Goal: Task Accomplishment & Management: Use online tool/utility

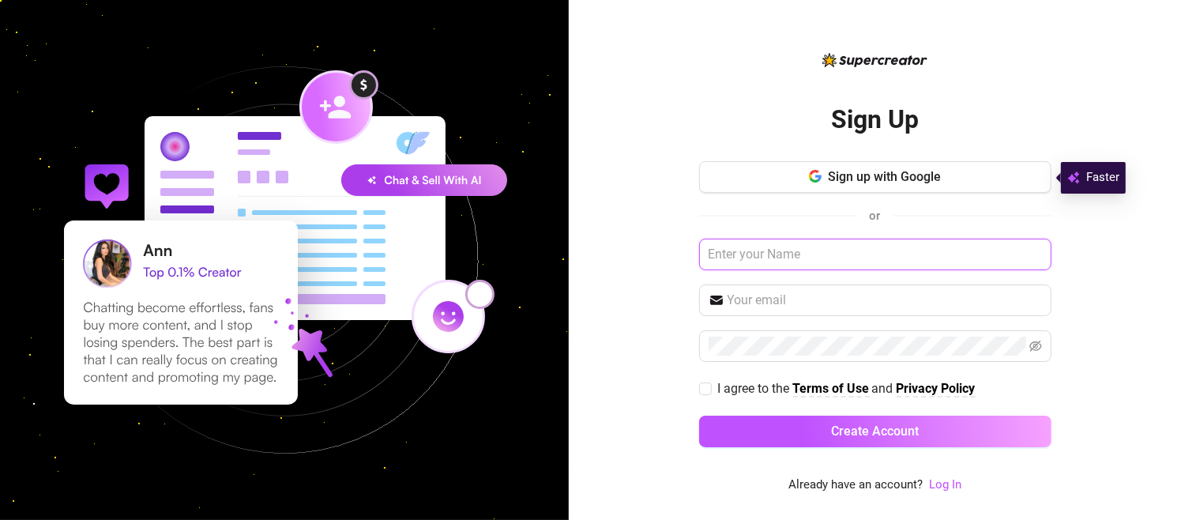
click at [854, 256] on input "text" at bounding box center [875, 255] width 352 height 32
click at [748, 256] on input "[EMAIL_ADDRESS][DOMAIN_NAME]" at bounding box center [875, 255] width 352 height 32
type input "[EMAIL_ADDRESS][DOMAIN_NAME]"
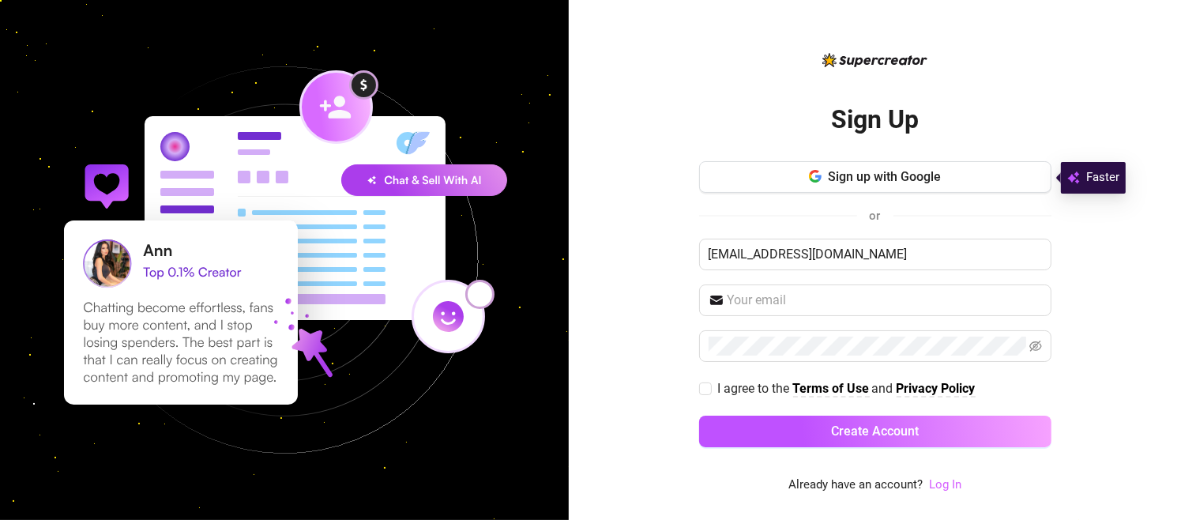
click at [945, 480] on link "Log In" at bounding box center [945, 484] width 32 height 14
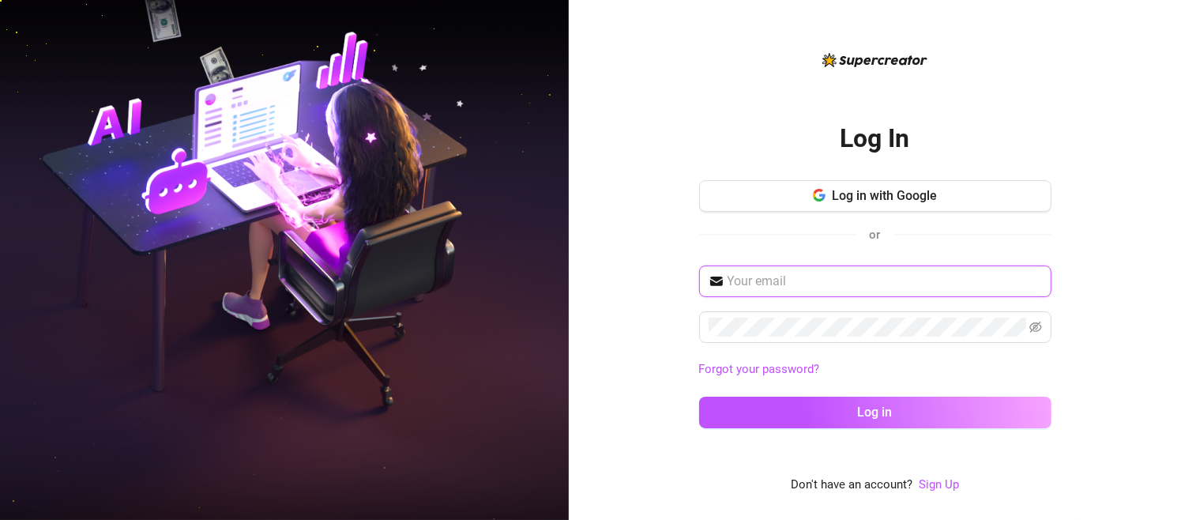
click at [803, 281] on input "text" at bounding box center [885, 281] width 315 height 19
type input "[EMAIL_ADDRESS][DOMAIN_NAME]"
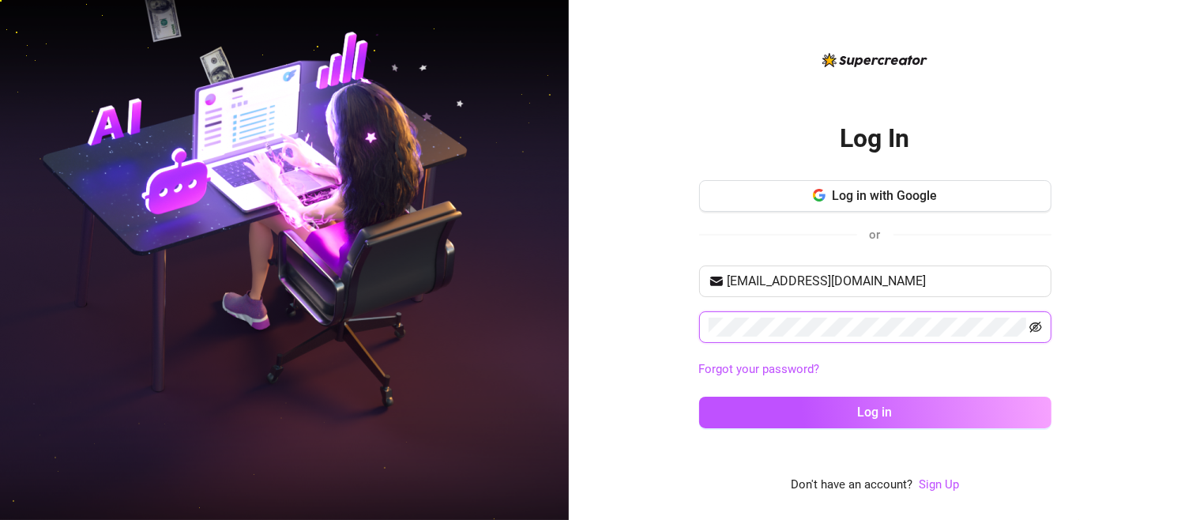
click at [1035, 326] on icon "eye-invisible" at bounding box center [1036, 327] width 13 height 13
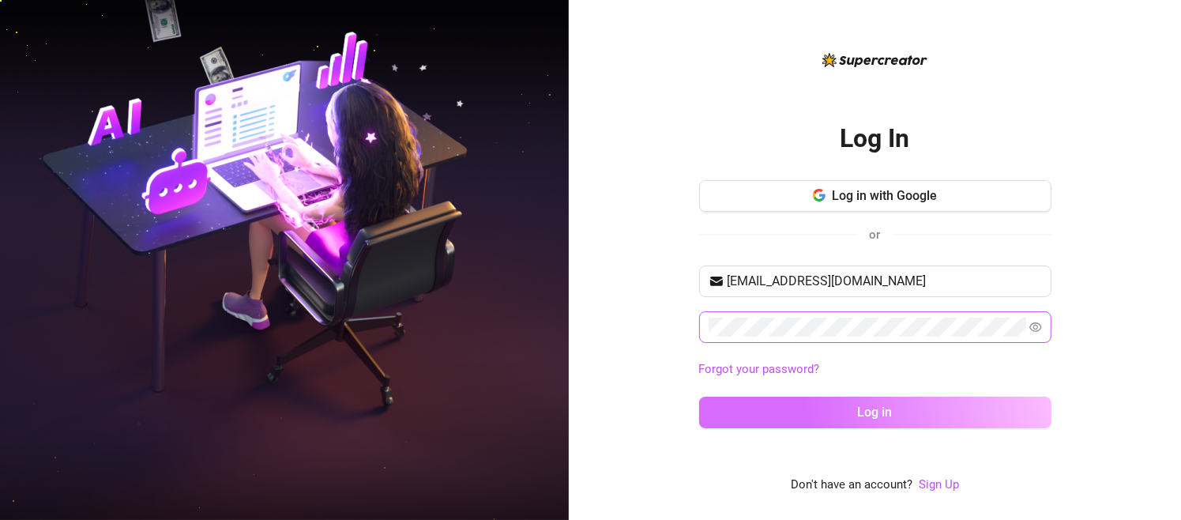
click at [847, 409] on button "Log in" at bounding box center [875, 413] width 352 height 32
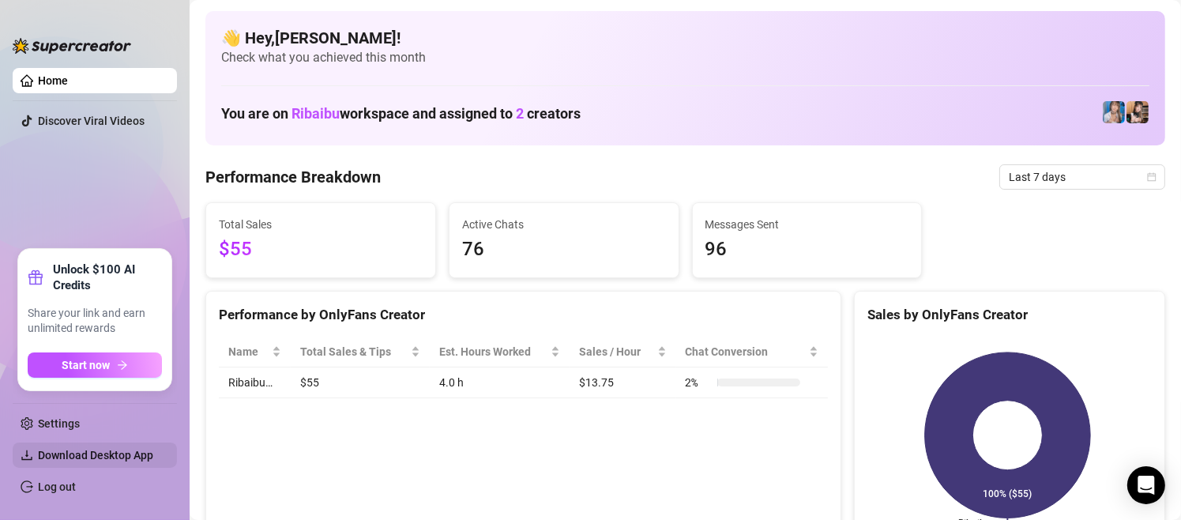
click at [120, 452] on span "Download Desktop App" at bounding box center [95, 455] width 115 height 13
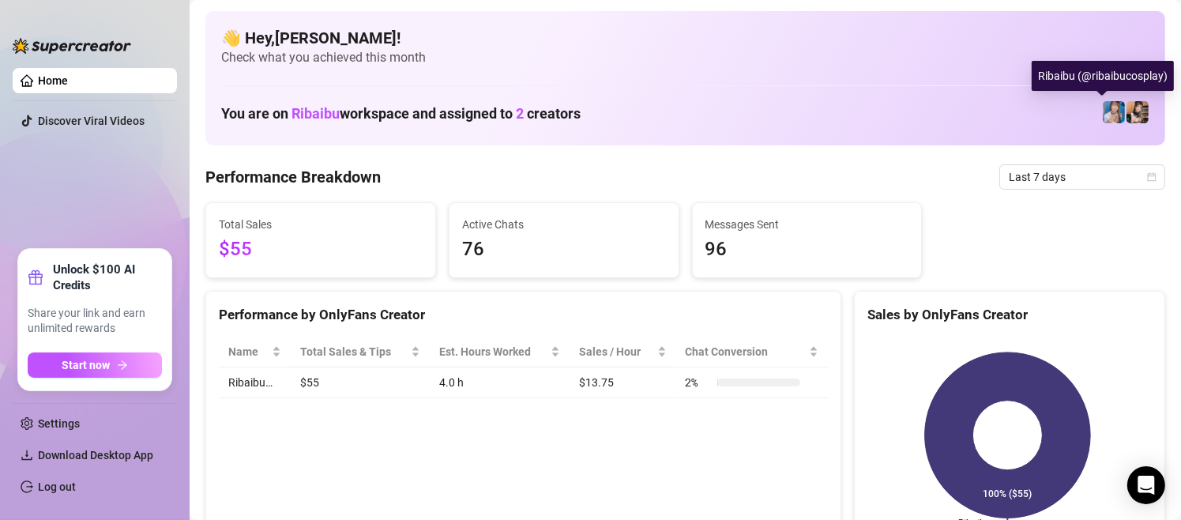
click at [1103, 111] on img at bounding box center [1114, 112] width 22 height 22
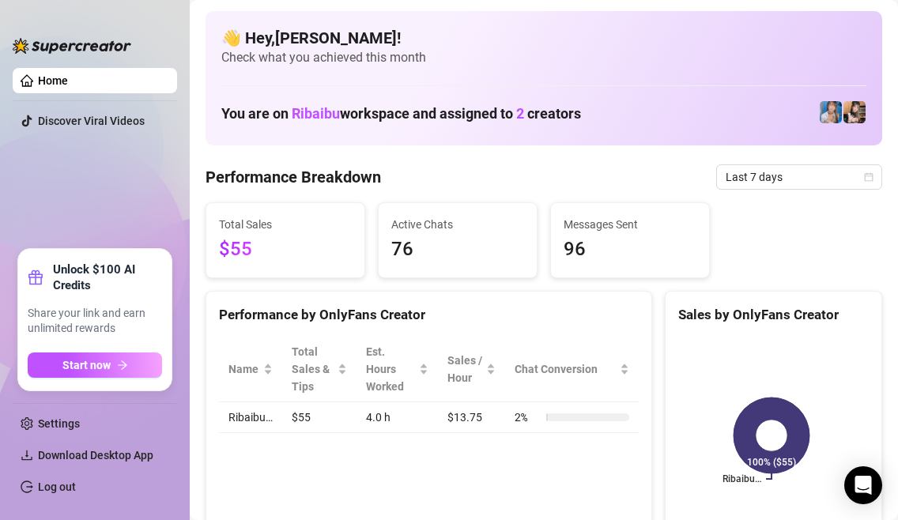
click at [68, 82] on link "Home" at bounding box center [53, 80] width 30 height 13
